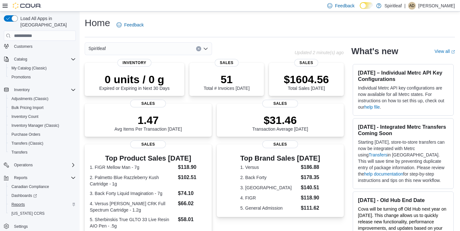
scroll to position [29, 0]
click at [25, 202] on span "Reports" at bounding box center [17, 204] width 13 height 5
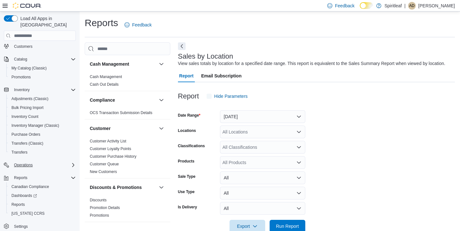
scroll to position [14, 0]
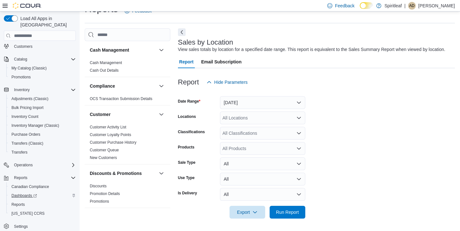
click at [25, 193] on span "Dashboards" at bounding box center [23, 195] width 25 height 5
